Goal: Task Accomplishment & Management: Manage account settings

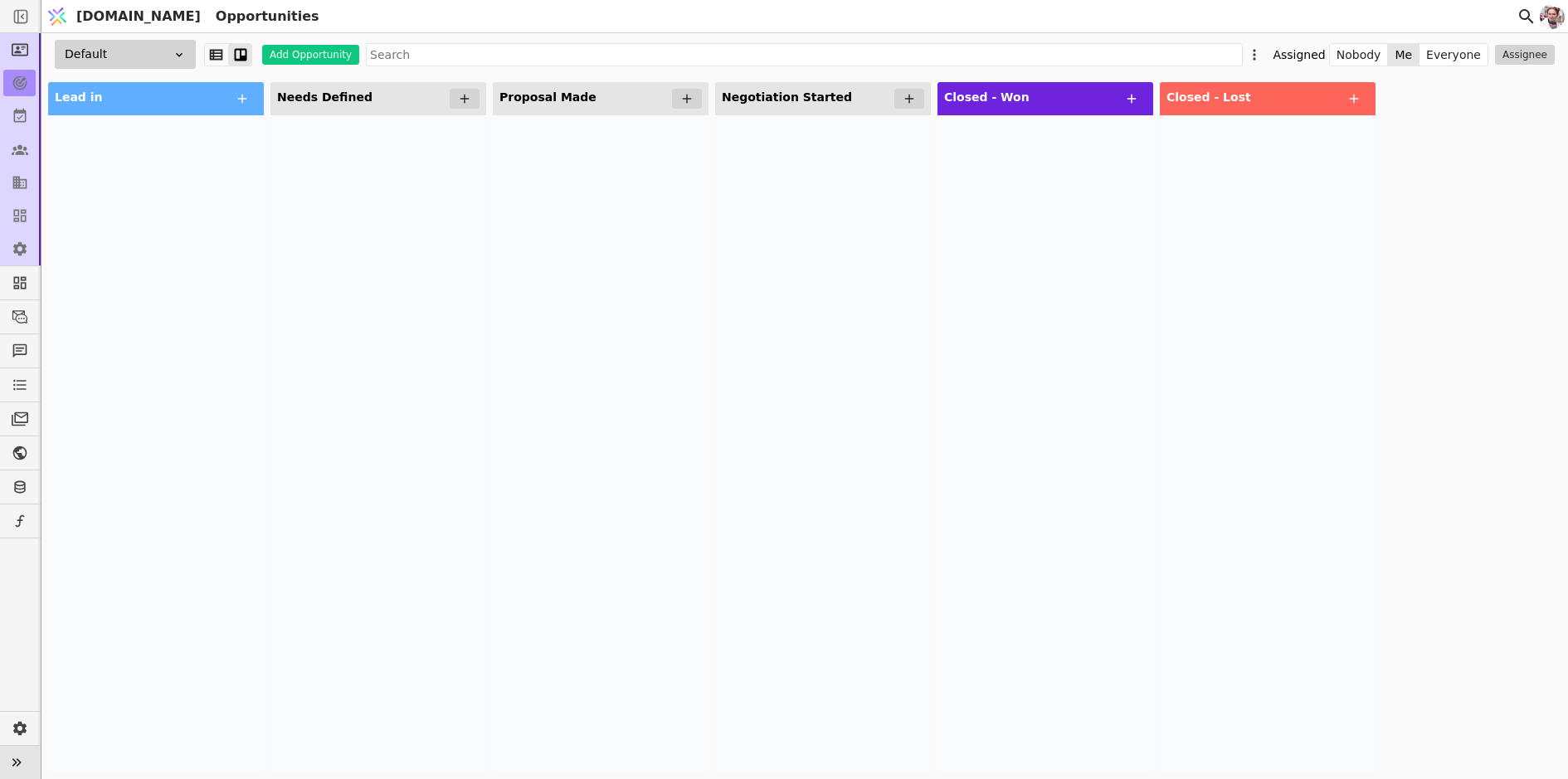
click at [22, 753] on icon at bounding box center [16, 762] width 23 height 23
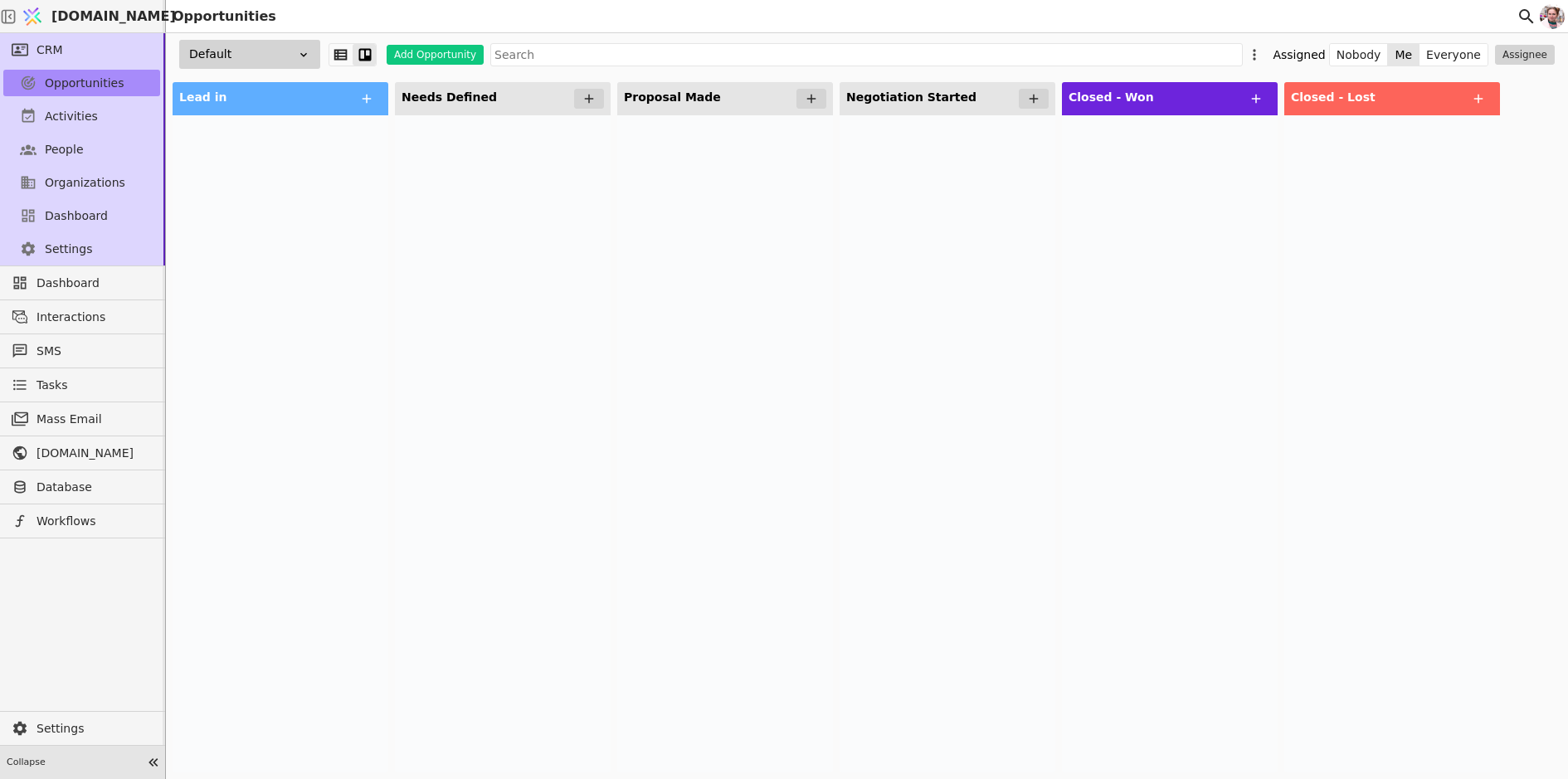
click at [88, 10] on span "[DOMAIN_NAME]" at bounding box center [113, 16] width 124 height 20
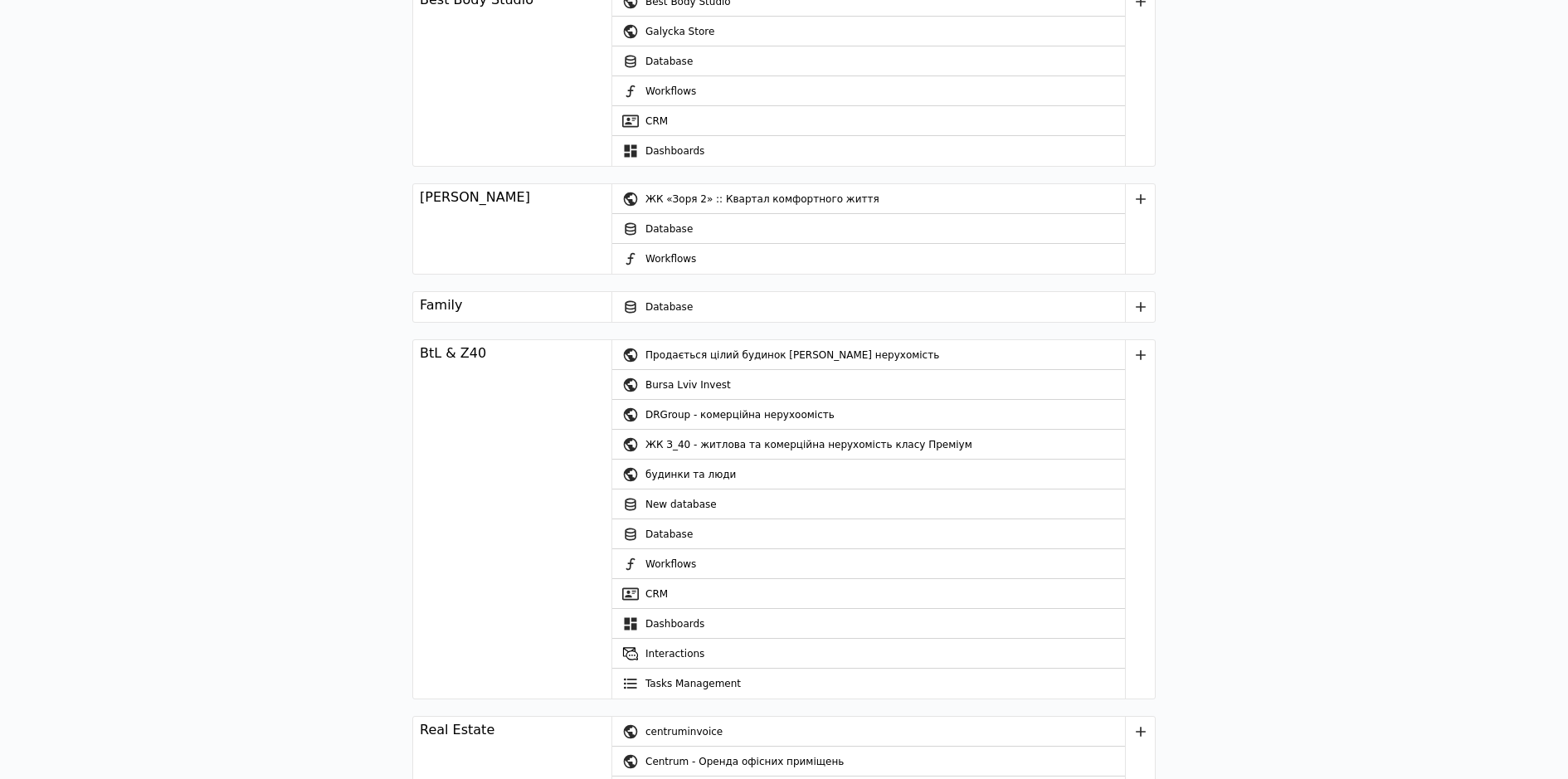
scroll to position [1918, 0]
click at [659, 474] on div "будинки та люди" at bounding box center [885, 474] width 479 height 30
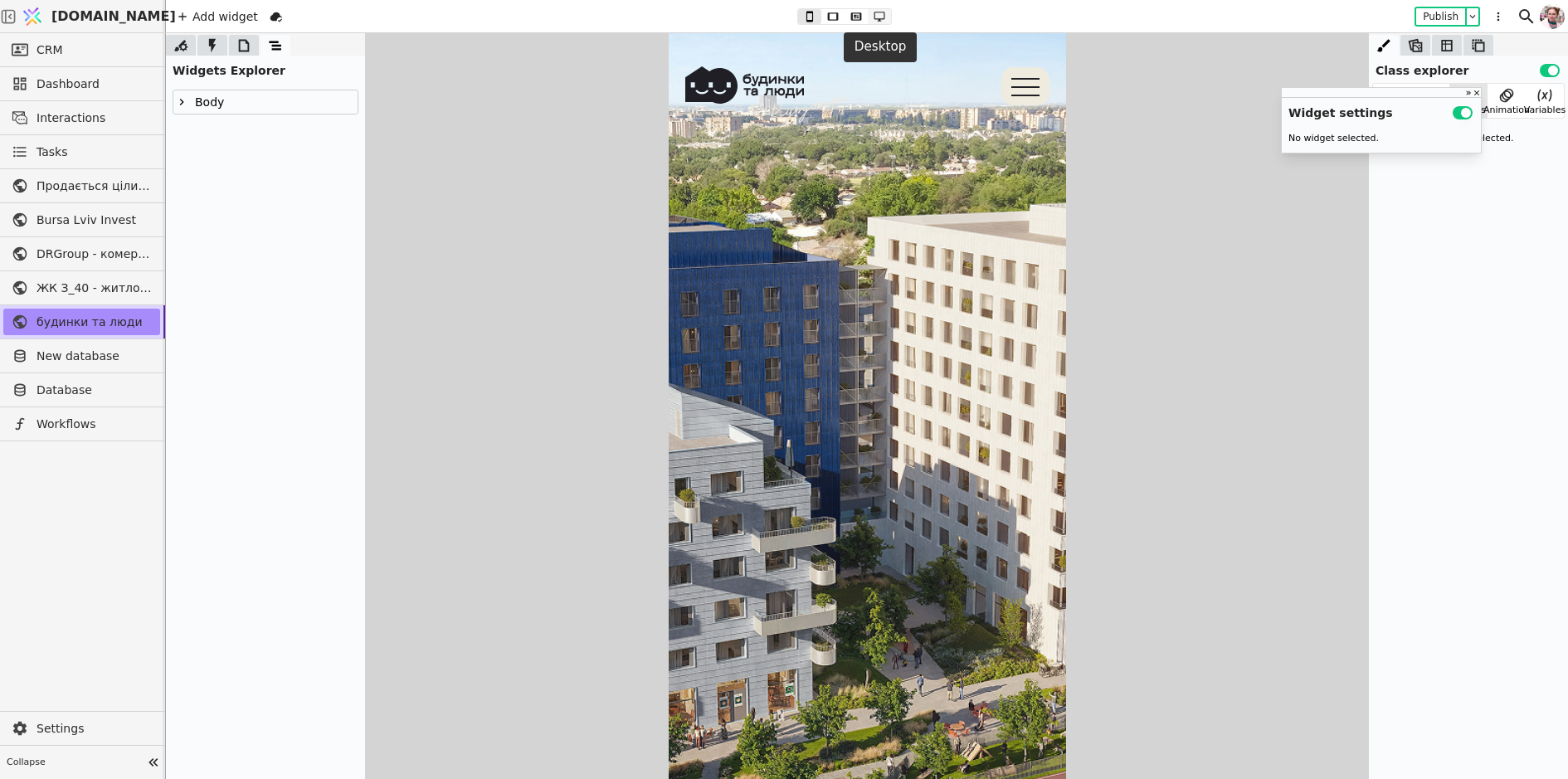
click at [875, 21] on icon at bounding box center [879, 17] width 20 height 11
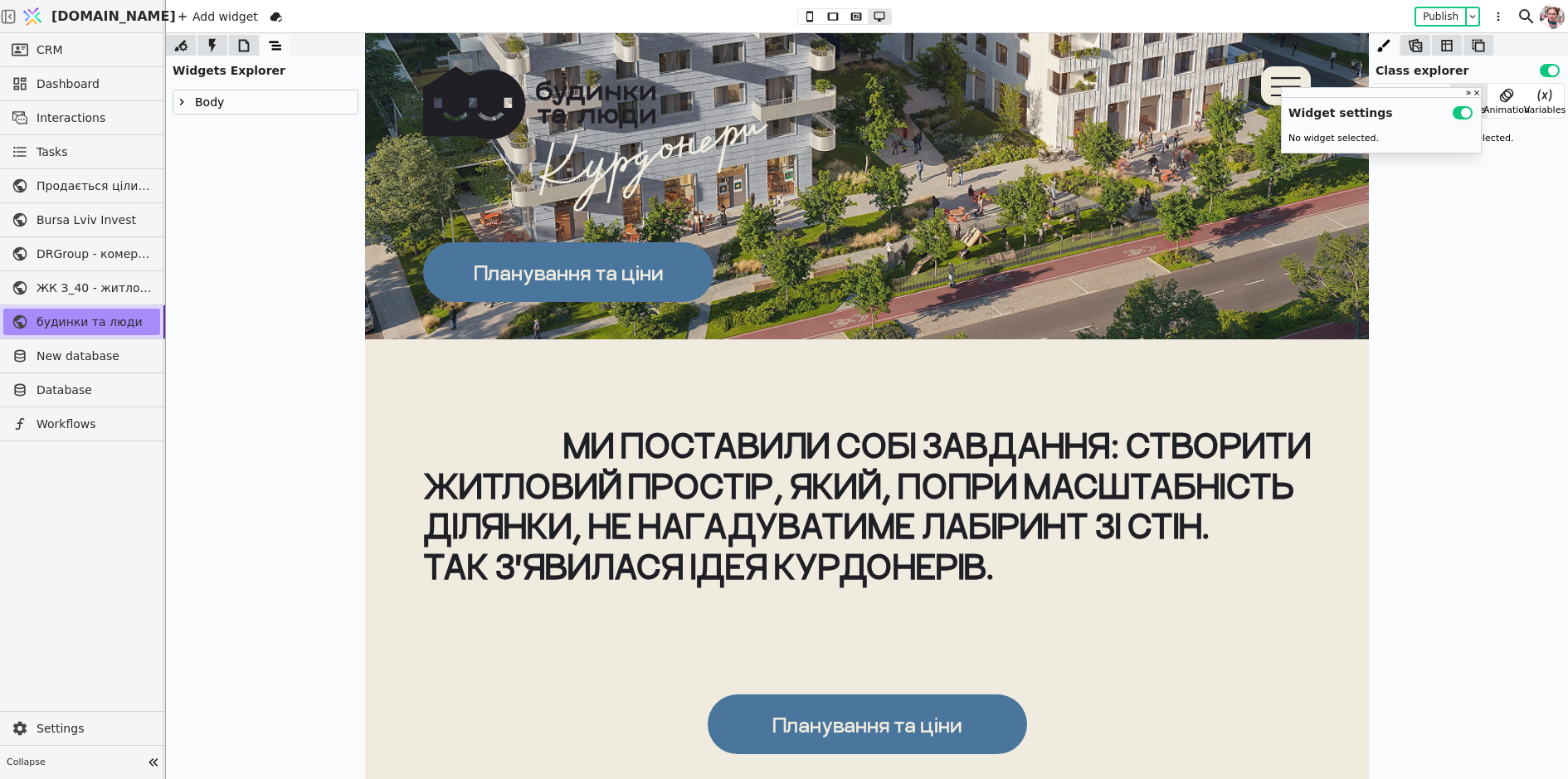
scroll to position [520, 0]
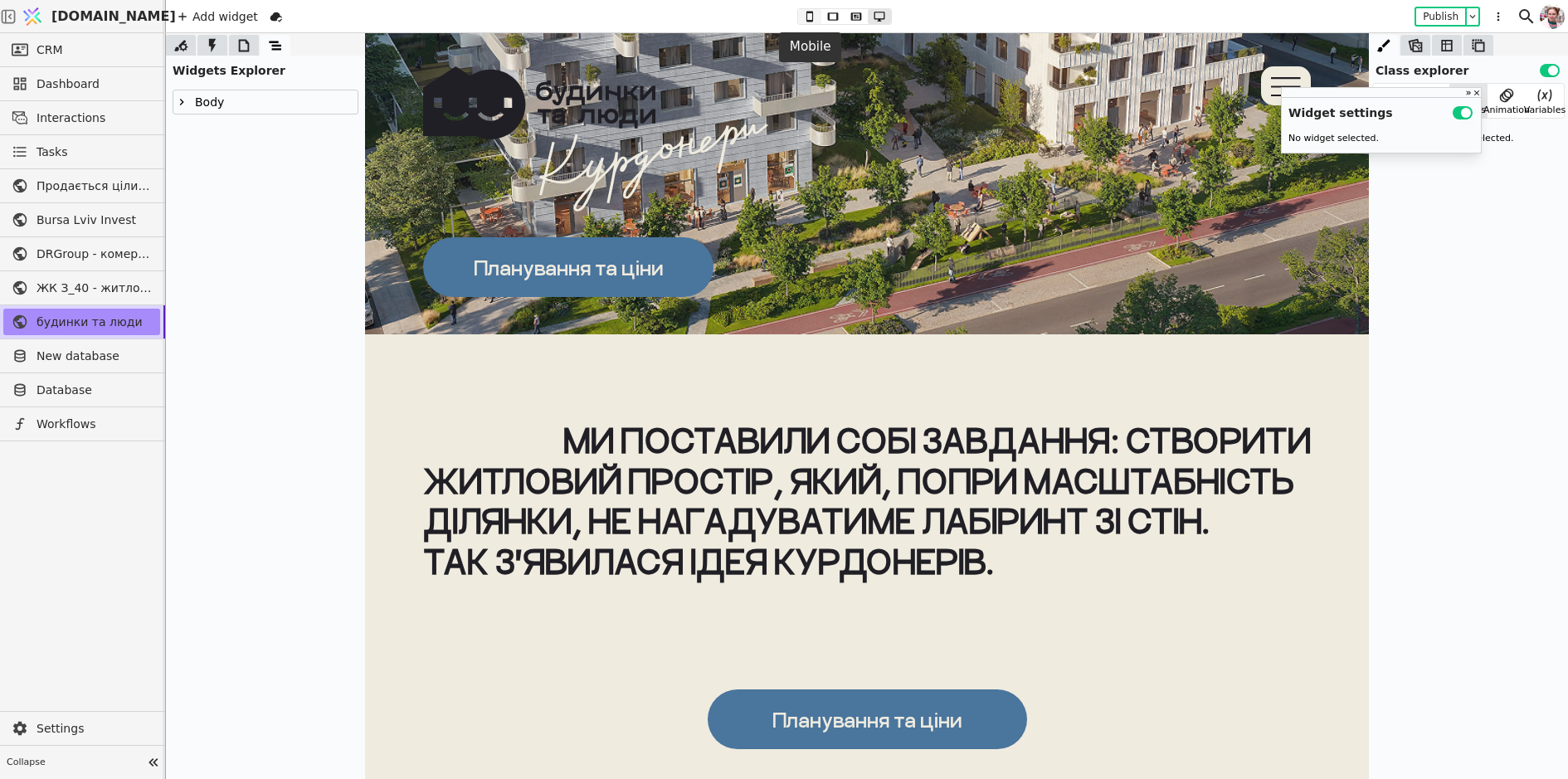
click at [803, 14] on icon at bounding box center [809, 17] width 20 height 11
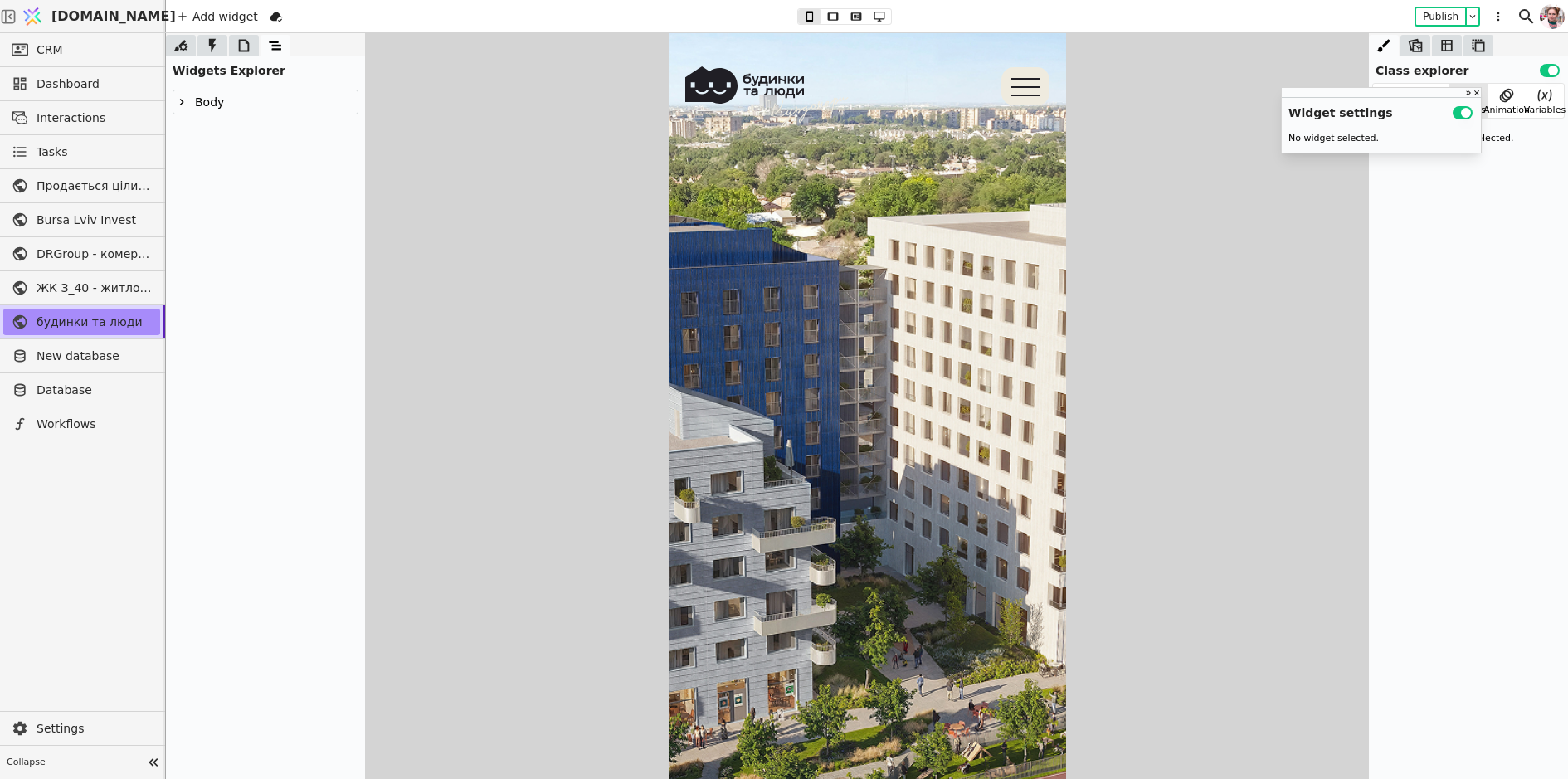
scroll to position [0, 0]
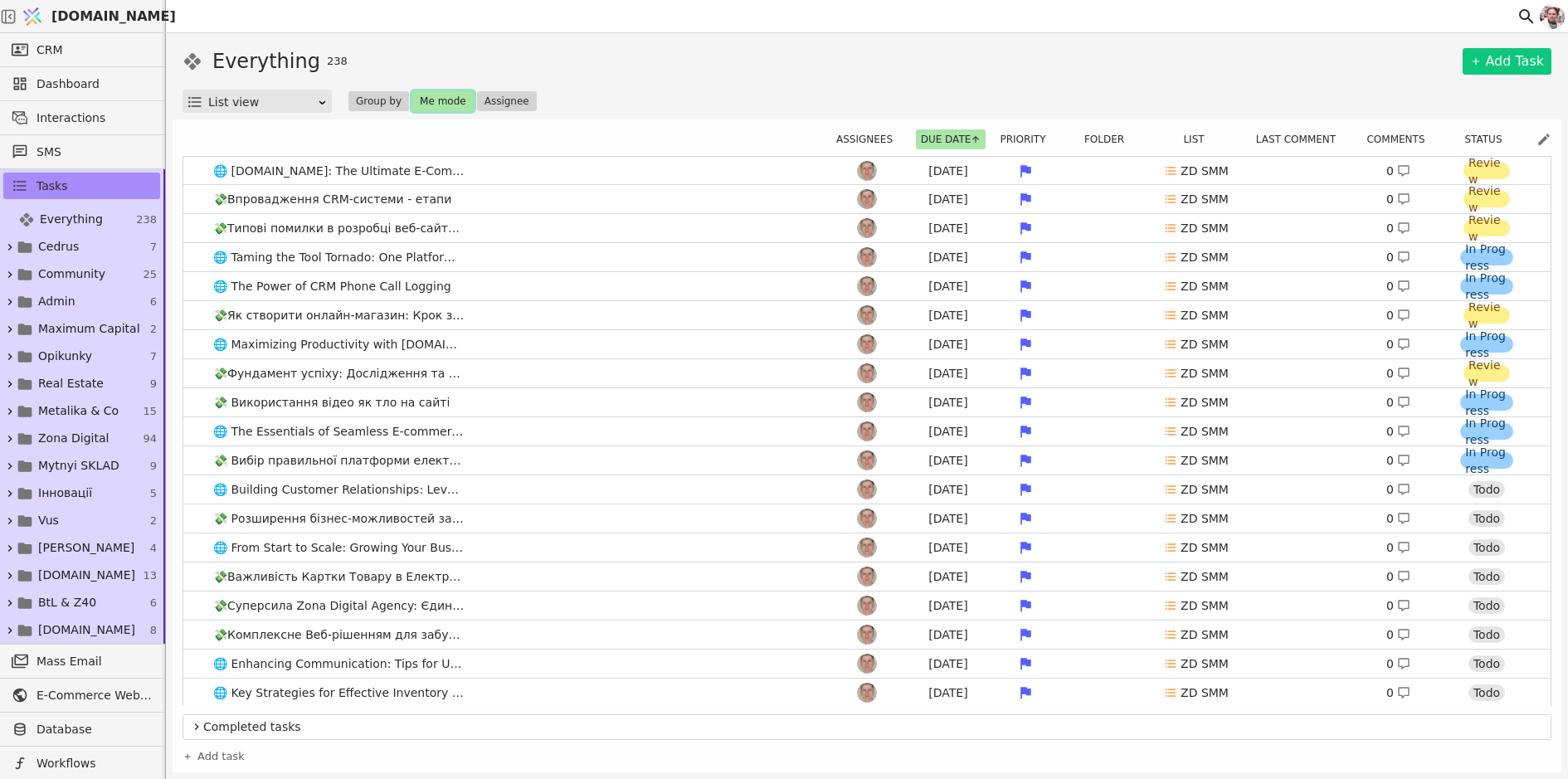
click at [453, 100] on button "Me mode" at bounding box center [443, 101] width 62 height 20
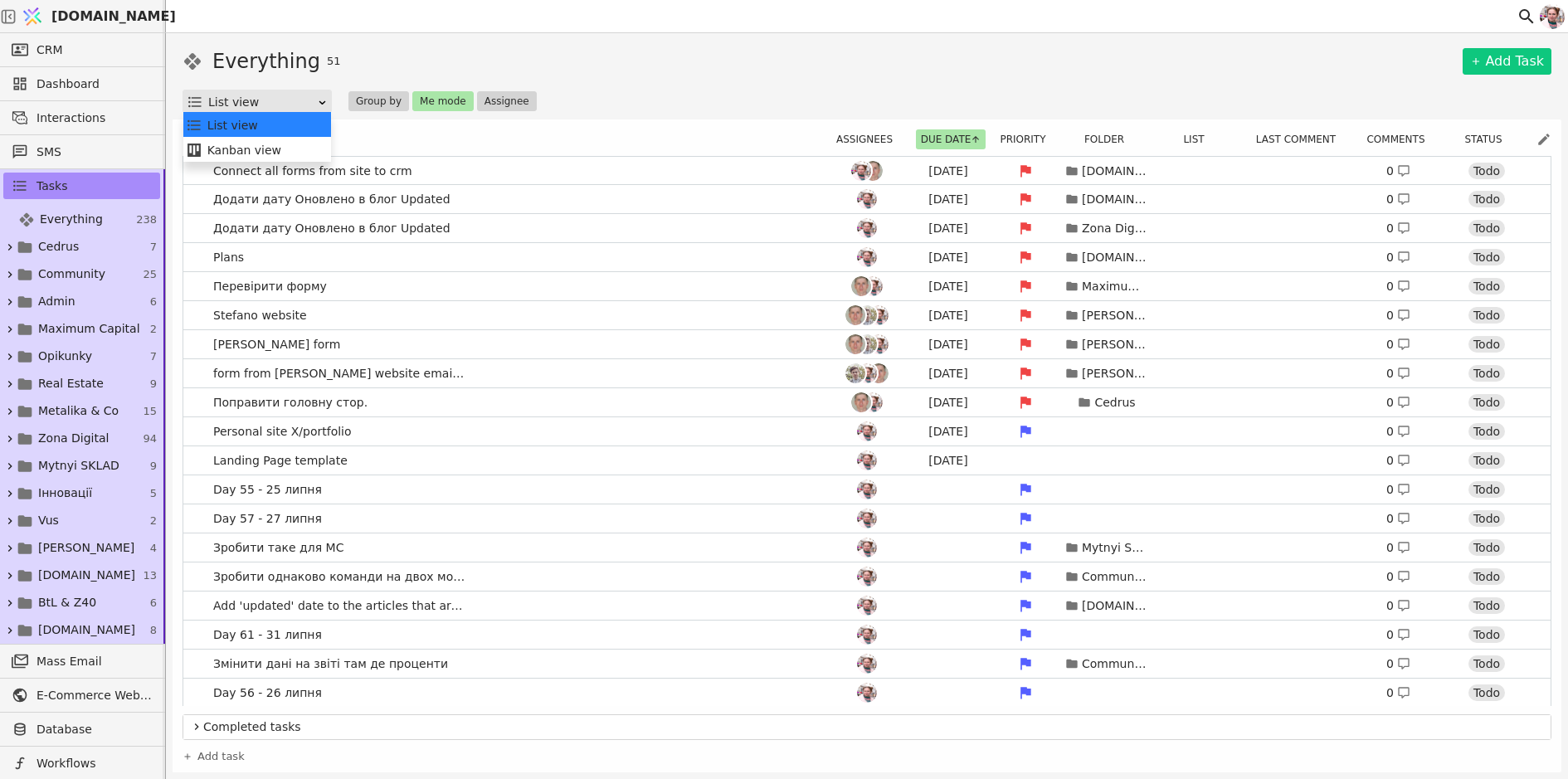
click at [295, 106] on div "List view" at bounding box center [262, 102] width 108 height 23
click at [281, 160] on div "Kanban view" at bounding box center [257, 150] width 144 height 25
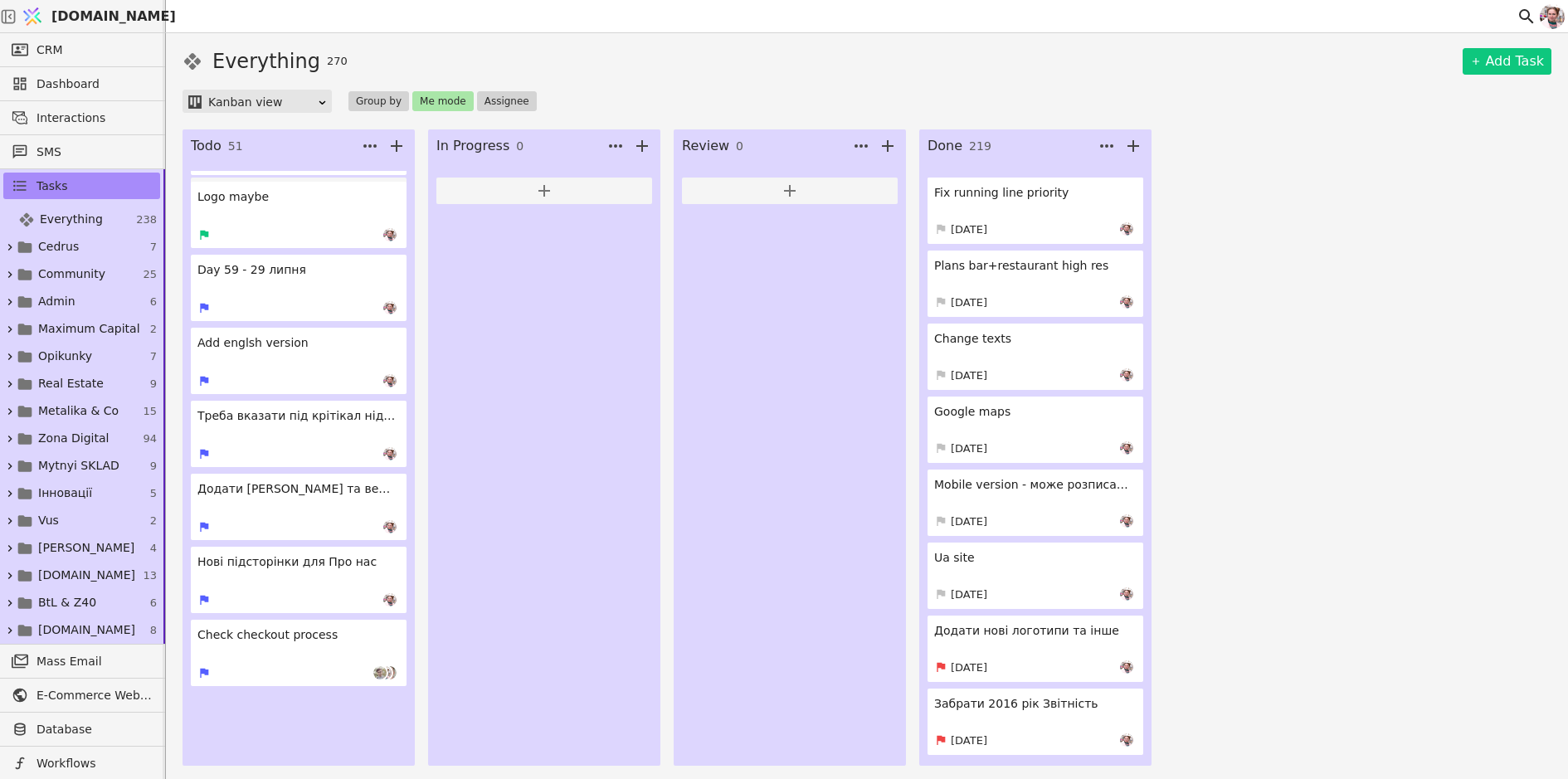
scroll to position [2179, 0]
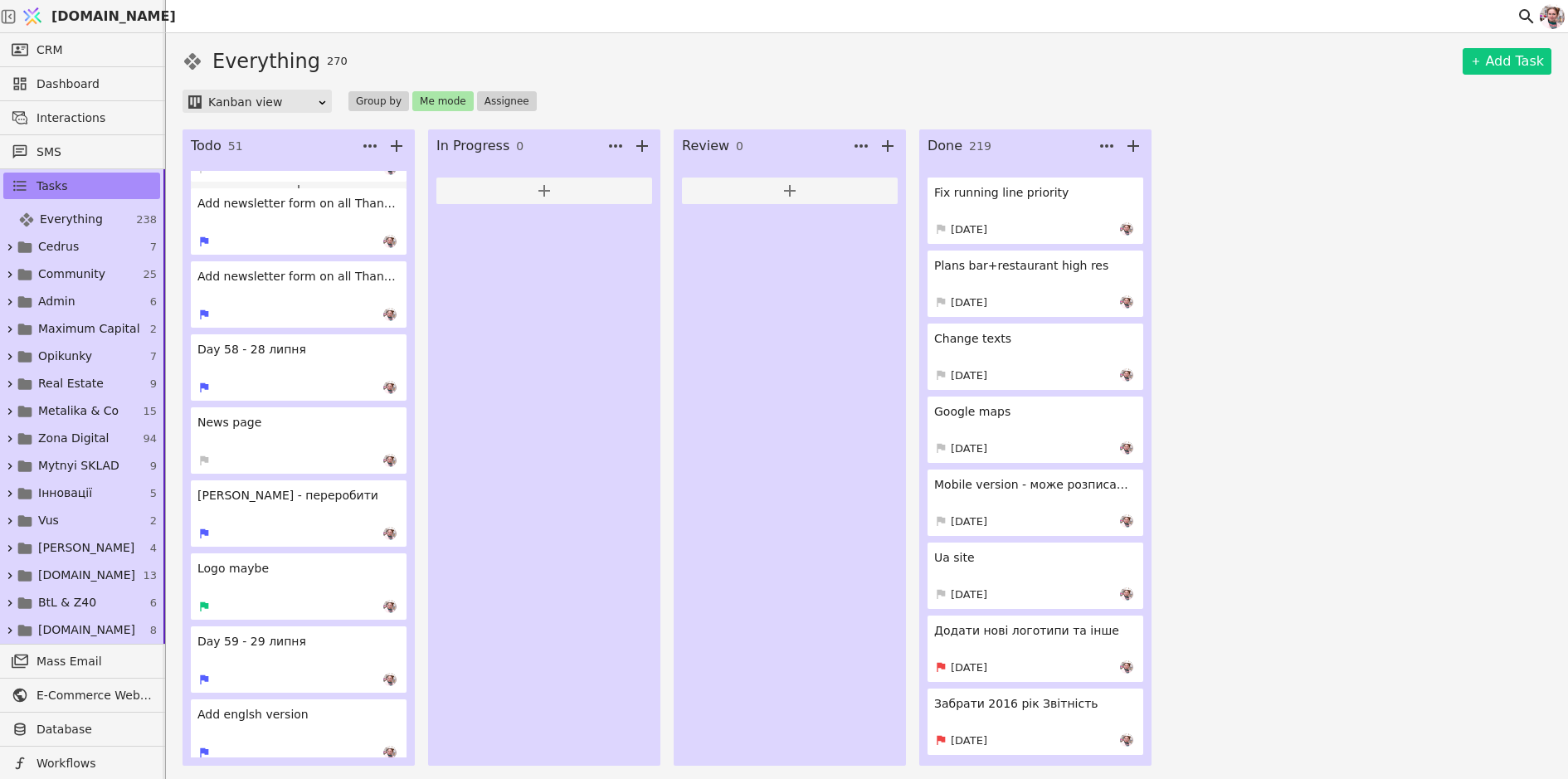
click at [372, 146] on icon at bounding box center [369, 146] width 20 height 20
click at [368, 146] on icon at bounding box center [370, 146] width 13 height 4
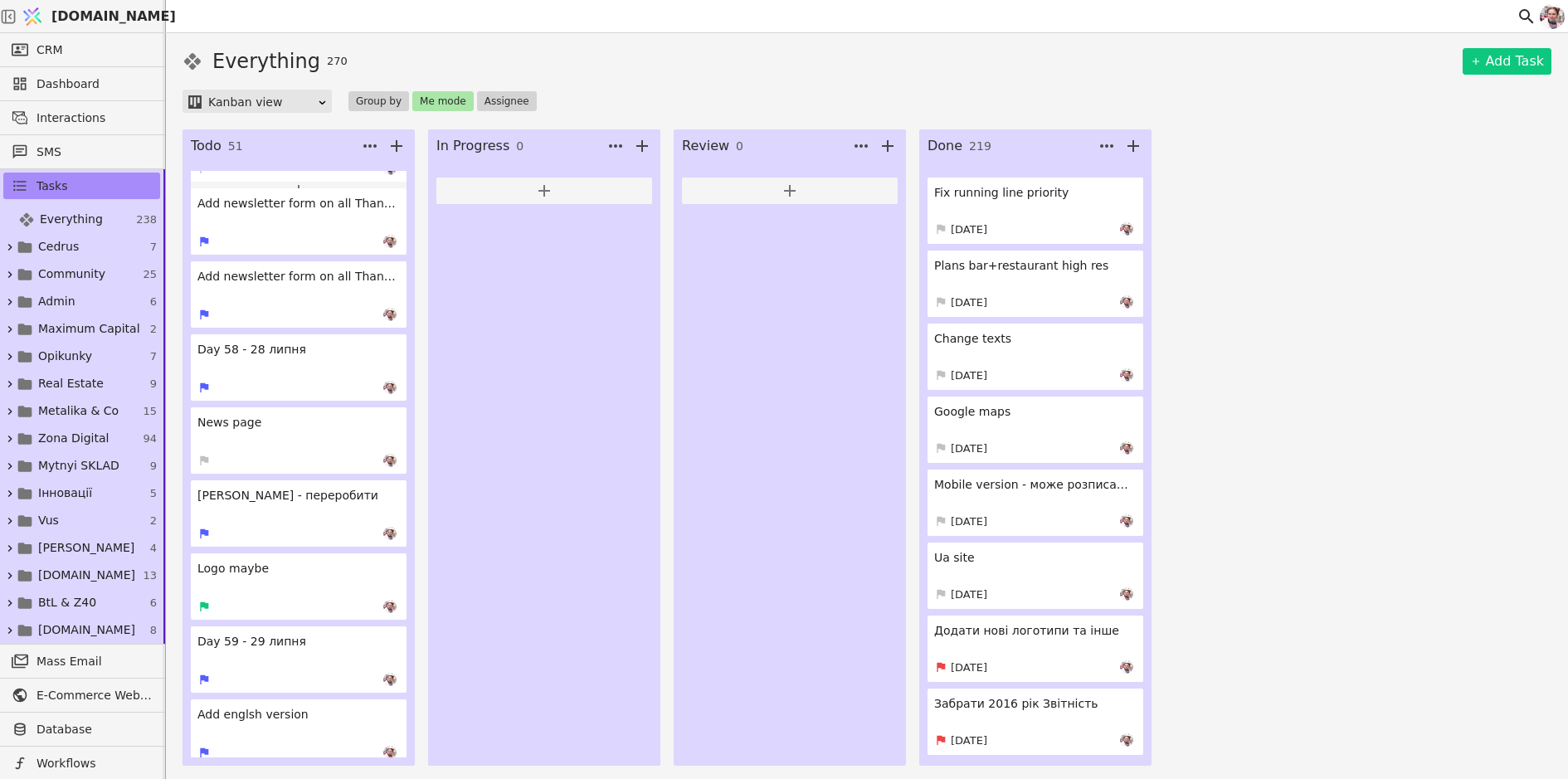
click at [368, 146] on icon at bounding box center [370, 146] width 13 height 4
